Goal: Task Accomplishment & Management: Complete application form

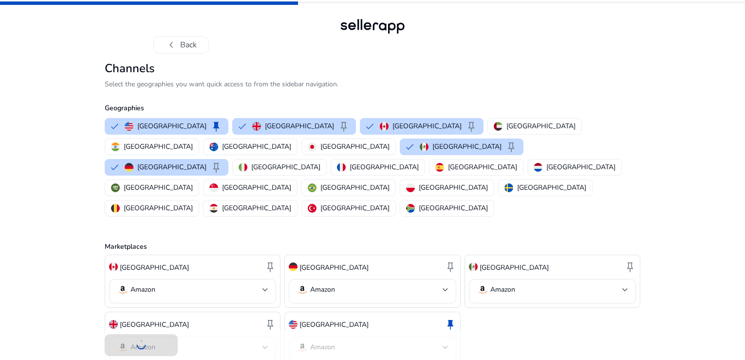
scroll to position [32, 0]
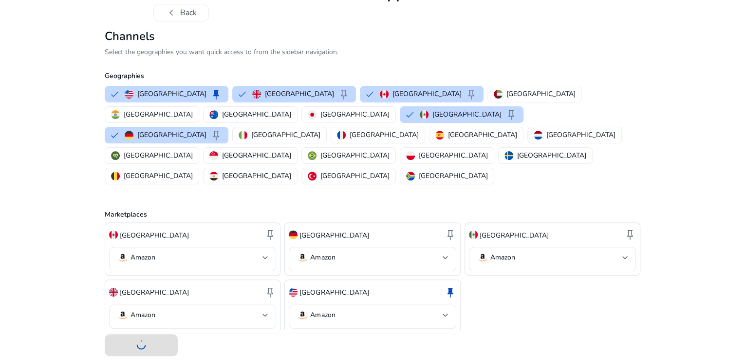
click at [507, 186] on div "Marketplaces [GEOGRAPHIC_DATA] keep Amazon [GEOGRAPHIC_DATA] keep Amazon [GEOGR…" at bounding box center [373, 259] width 536 height 147
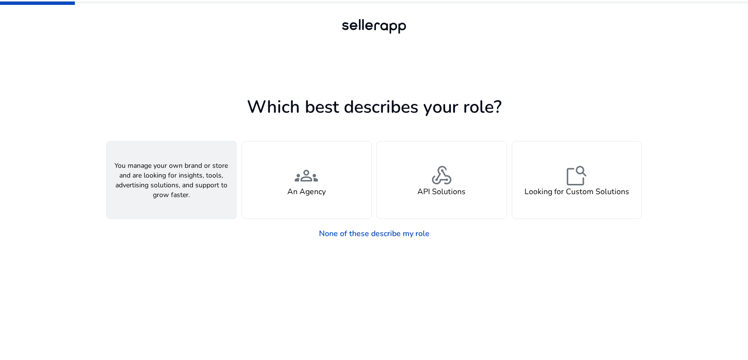
click at [197, 174] on div "person A Seller" at bounding box center [172, 179] width 130 height 77
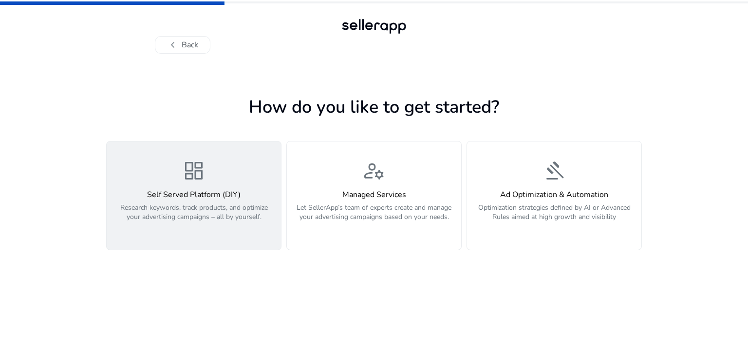
click at [181, 185] on div "dashboard Self Served Platform (DIY) Research keywords, track products, and opt…" at bounding box center [194, 195] width 163 height 73
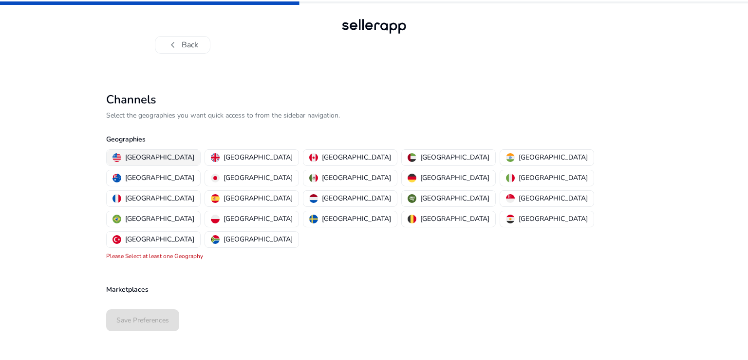
click at [159, 154] on p "[GEOGRAPHIC_DATA]" at bounding box center [159, 157] width 69 height 10
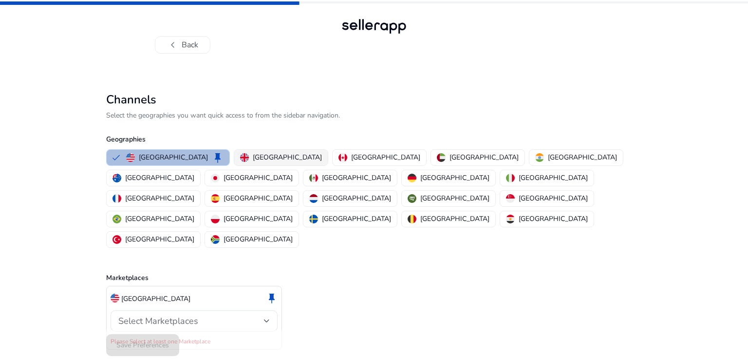
click at [253, 155] on p "[GEOGRAPHIC_DATA]" at bounding box center [287, 157] width 69 height 10
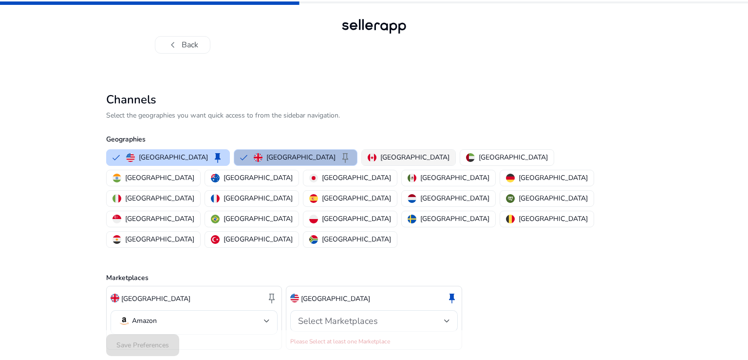
click at [368, 157] on img "button" at bounding box center [372, 157] width 9 height 9
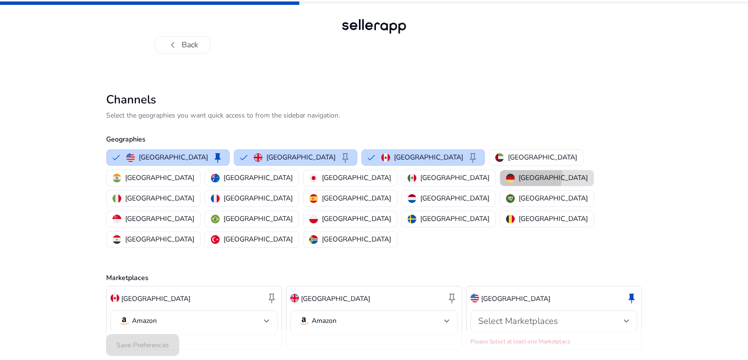
click at [519, 175] on p "[GEOGRAPHIC_DATA]" at bounding box center [553, 177] width 69 height 10
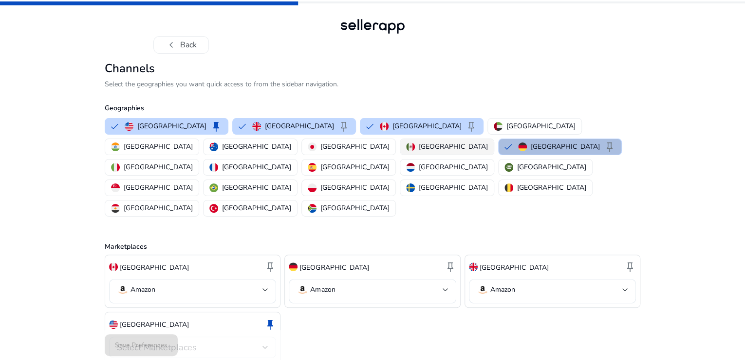
click at [419, 152] on p "[GEOGRAPHIC_DATA]" at bounding box center [453, 146] width 69 height 10
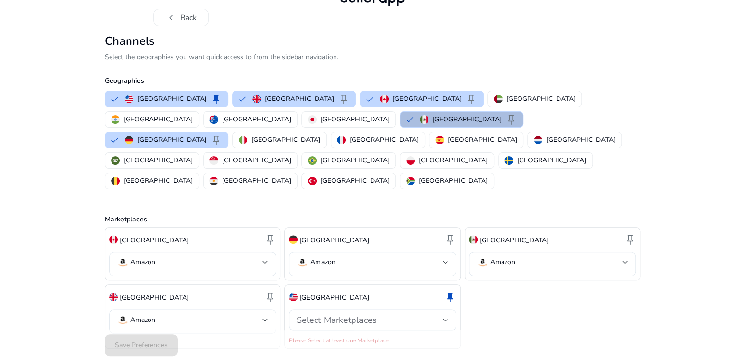
scroll to position [43, 0]
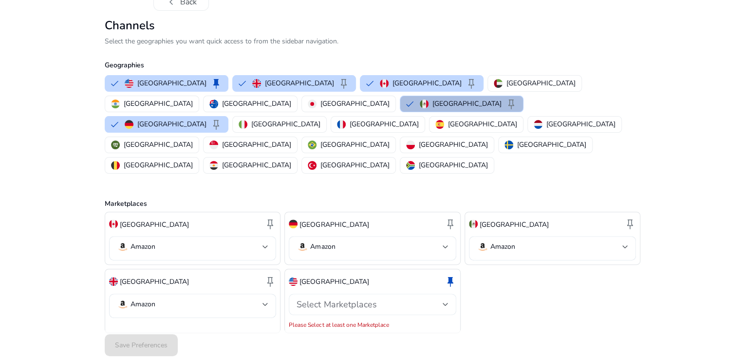
click at [361, 298] on span "Select Marketplaces" at bounding box center [337, 304] width 80 height 12
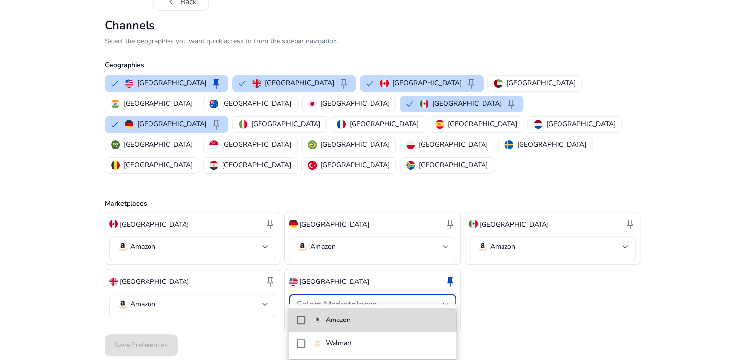
click at [298, 322] on mat-pseudo-checkbox at bounding box center [301, 319] width 9 height 9
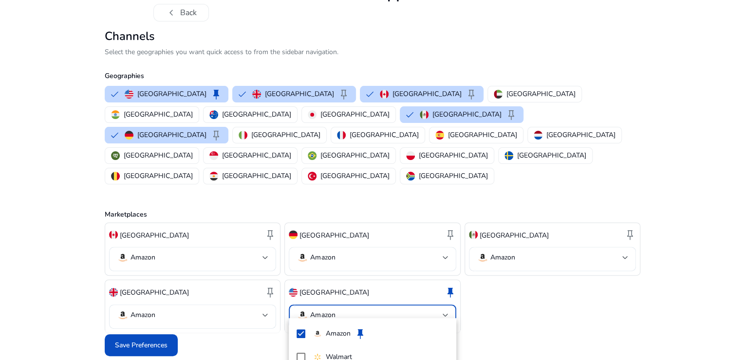
click at [139, 355] on div at bounding box center [372, 180] width 745 height 360
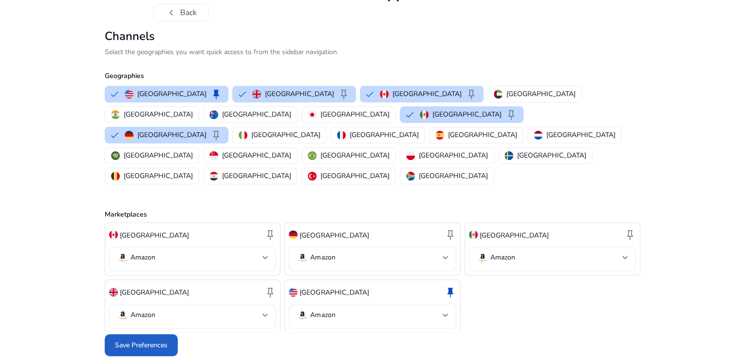
click at [140, 351] on span at bounding box center [141, 344] width 73 height 23
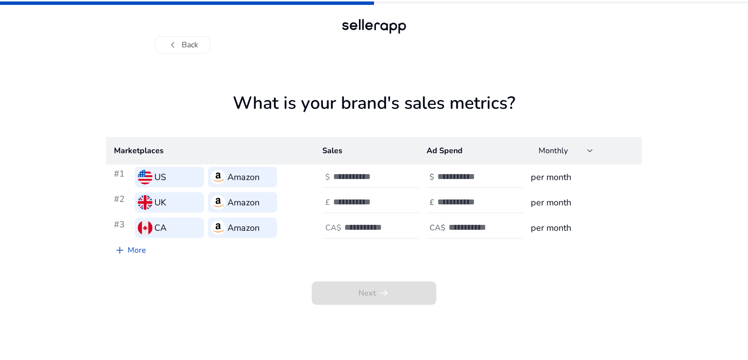
click at [339, 175] on input "number" at bounding box center [366, 176] width 66 height 11
paste input "****"
type input "****"
click at [435, 173] on div "$" at bounding box center [432, 176] width 11 height 9
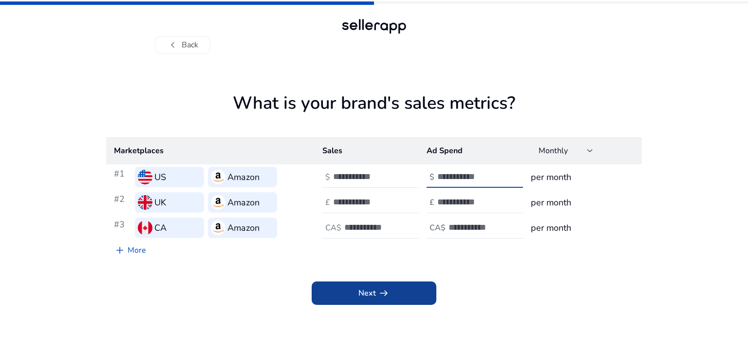
type input "***"
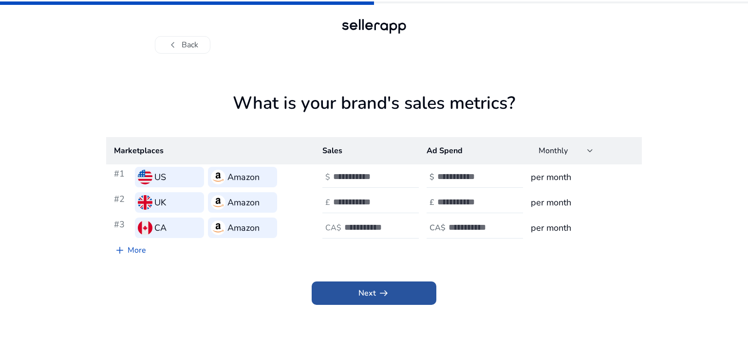
click at [393, 292] on span at bounding box center [374, 292] width 125 height 23
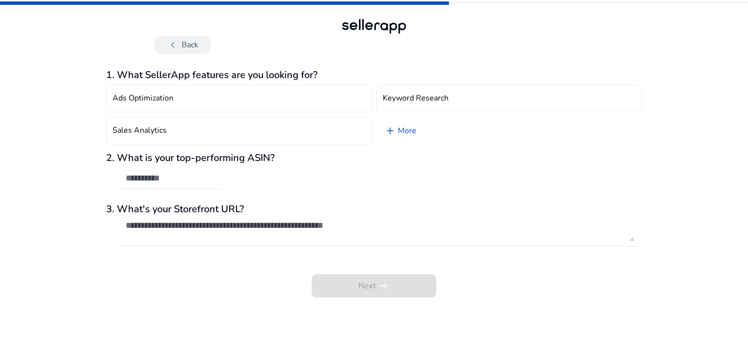
click at [191, 45] on button "chevron_left Back" at bounding box center [183, 45] width 56 height 18
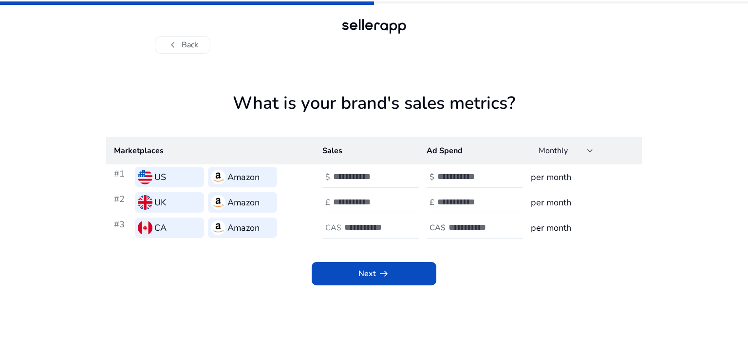
click at [191, 45] on button "chevron_left Back" at bounding box center [183, 45] width 56 height 18
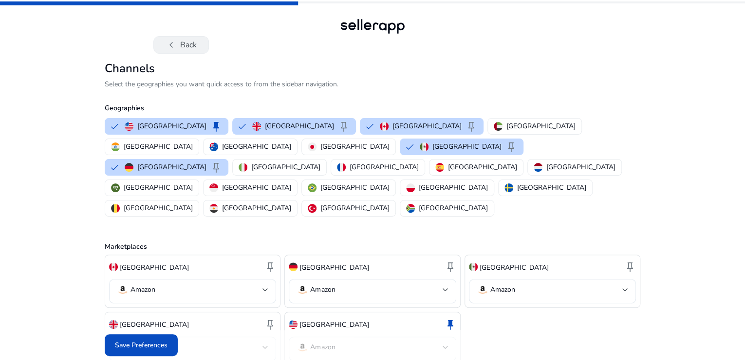
click at [191, 45] on button "chevron_left Back" at bounding box center [181, 45] width 56 height 18
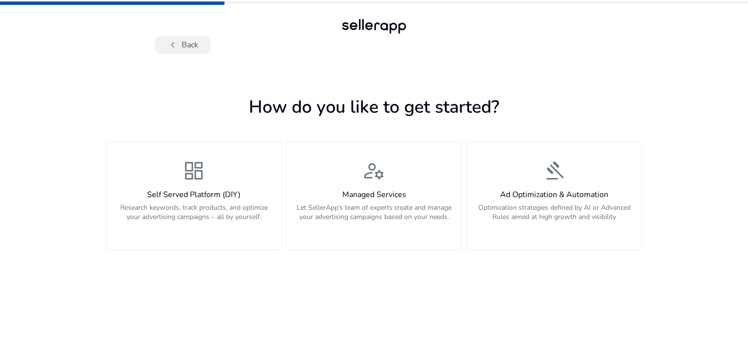
click at [192, 45] on button "chevron_left Back" at bounding box center [183, 45] width 56 height 18
